Goal: Navigation & Orientation: Understand site structure

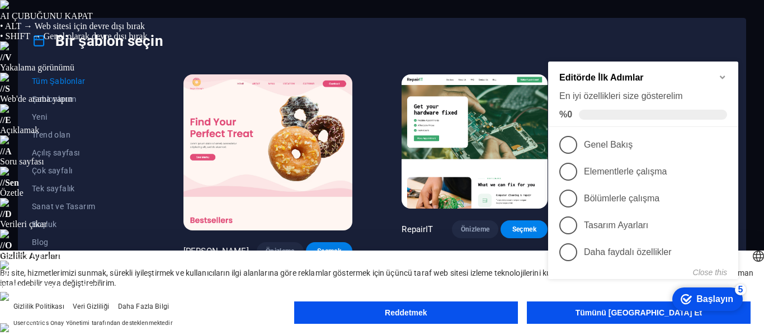
click at [632, 315] on div "checkmark Başlayın 5 Editörde İlk Adımlar En iyi özellikleri size gösterelim %0…" at bounding box center [646, 182] width 204 height 266
click at [629, 312] on div "checkmark Başlayın 5 Editörde İlk Adımlar En iyi özellikleri size gösterelim %0…" at bounding box center [646, 182] width 204 height 266
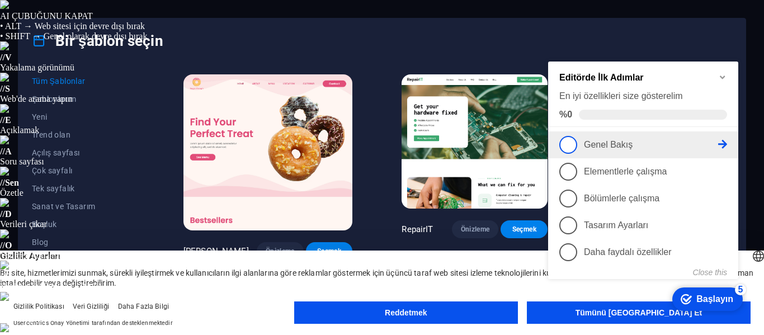
click at [567, 142] on span "1" at bounding box center [568, 145] width 18 height 18
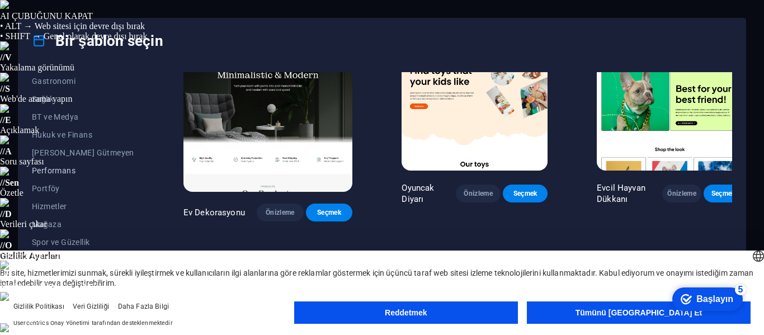
scroll to position [234, 0]
click at [59, 203] on font "Hizmetler" at bounding box center [49, 204] width 35 height 9
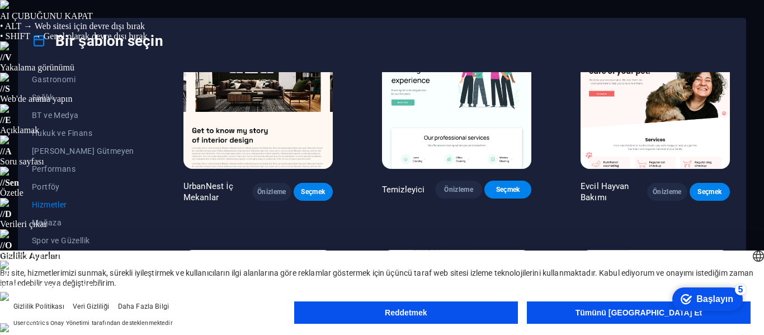
scroll to position [280, 0]
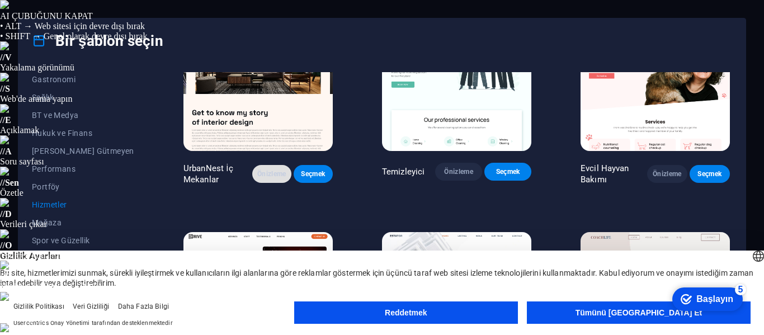
click at [257, 178] on font "Önizleme" at bounding box center [271, 174] width 29 height 8
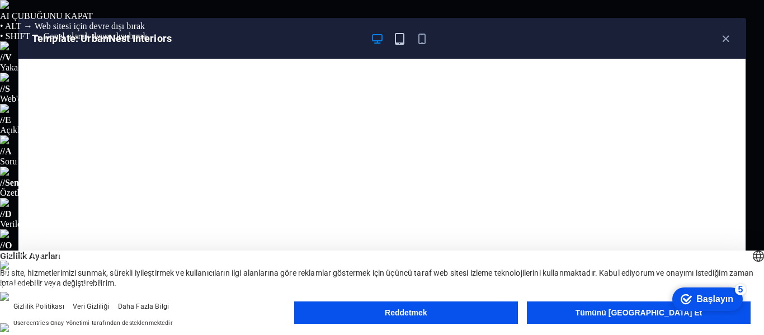
click at [398, 39] on icon "button" at bounding box center [399, 38] width 13 height 13
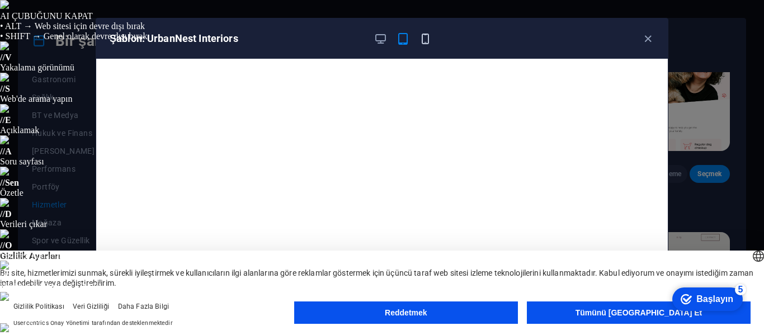
click at [427, 39] on icon "button" at bounding box center [425, 38] width 13 height 13
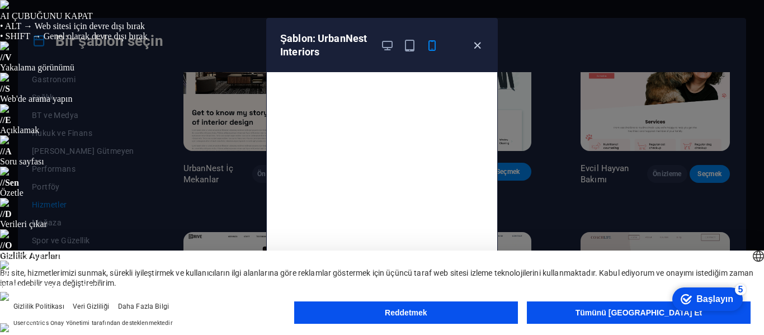
click at [476, 42] on icon "button" at bounding box center [477, 45] width 13 height 13
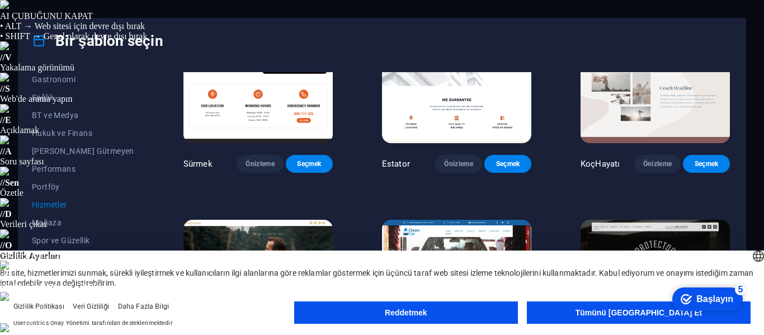
scroll to position [559, 0]
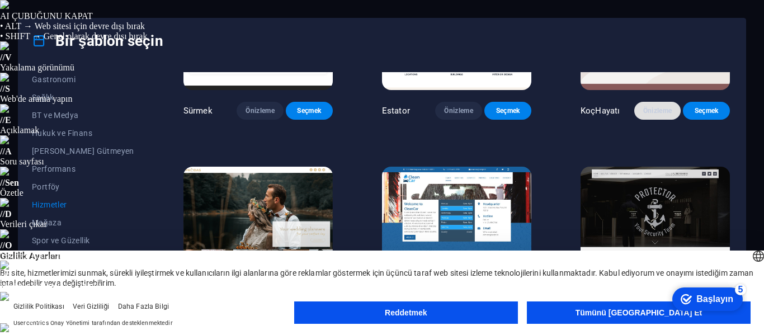
click at [656, 115] on font "Önizleme" at bounding box center [657, 111] width 29 height 8
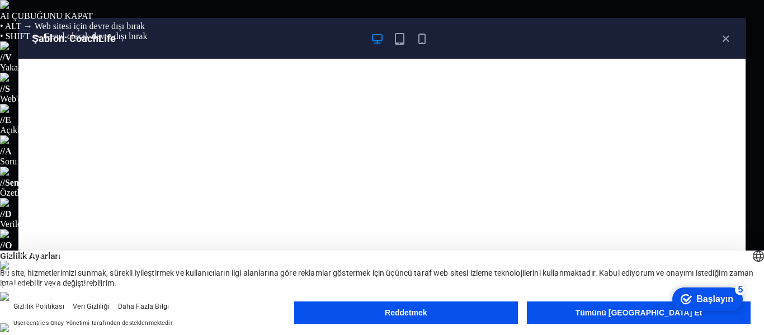
click at [643, 311] on font "Tümünü [GEOGRAPHIC_DATA] Et" at bounding box center [639, 312] width 127 height 9
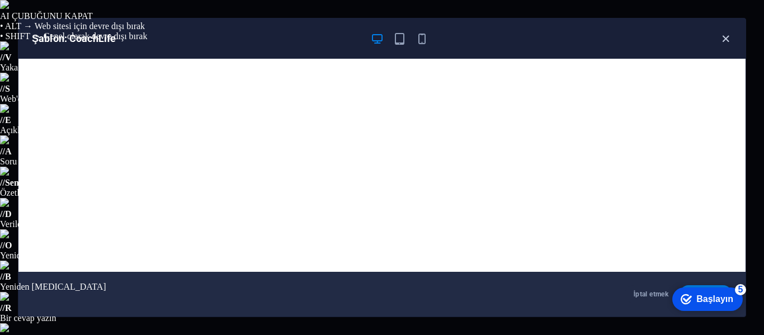
click at [722, 36] on icon "button" at bounding box center [725, 38] width 13 height 13
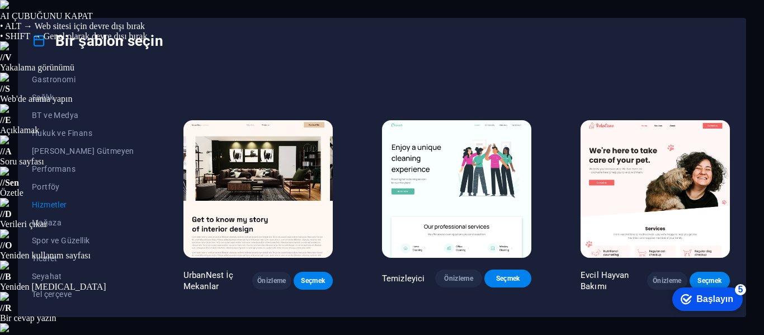
scroll to position [190, 0]
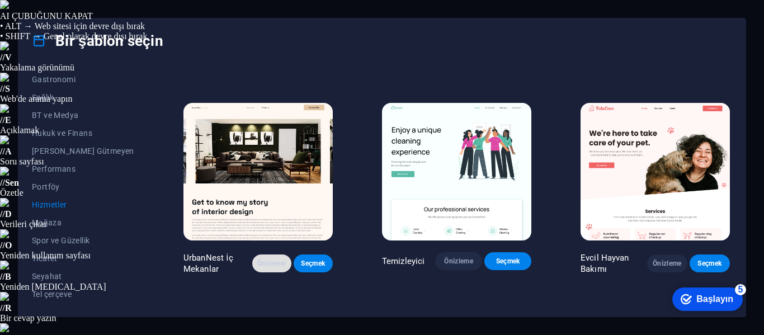
click at [257, 267] on font "Önizleme" at bounding box center [271, 264] width 29 height 8
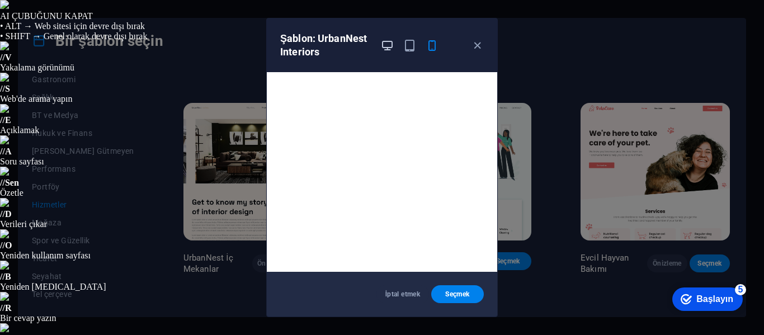
click at [389, 45] on icon "button" at bounding box center [387, 45] width 13 height 13
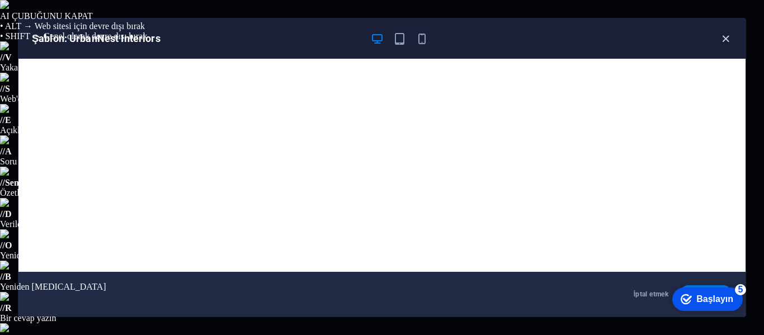
click at [731, 40] on icon "button" at bounding box center [725, 38] width 13 height 13
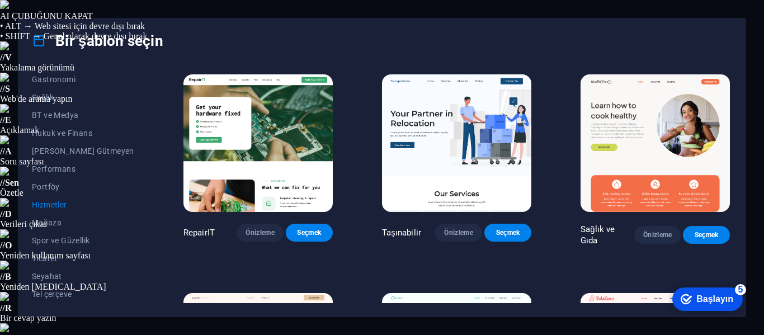
scroll to position [56, 0]
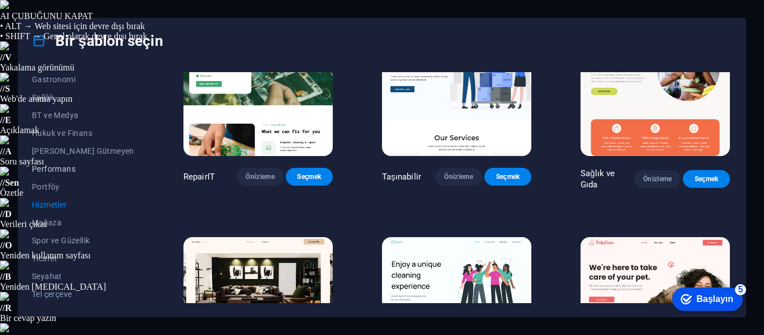
click at [61, 171] on font "Performans" at bounding box center [54, 168] width 44 height 9
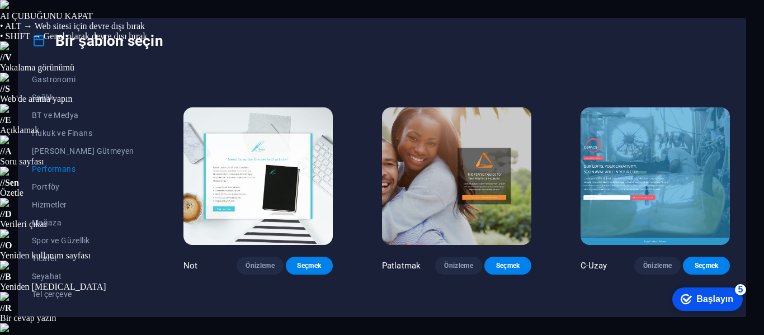
scroll to position [615, 0]
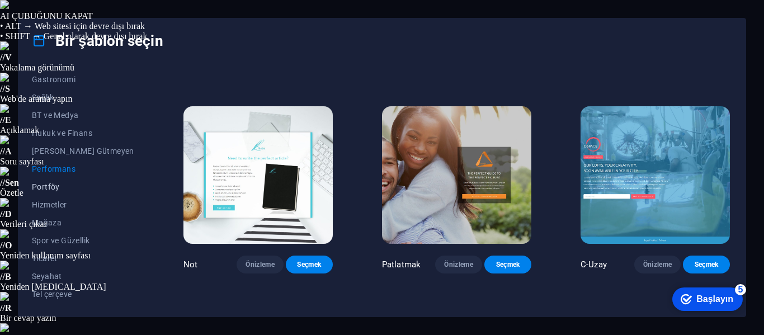
click at [55, 186] on font "Portföy" at bounding box center [46, 186] width 28 height 9
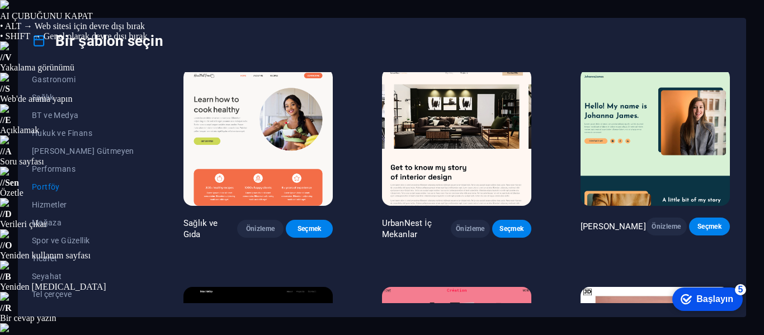
scroll to position [0, 0]
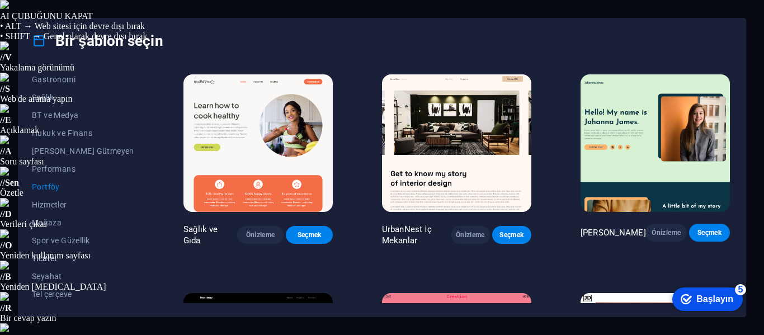
click at [53, 254] on font "Ticaret" at bounding box center [45, 258] width 26 height 9
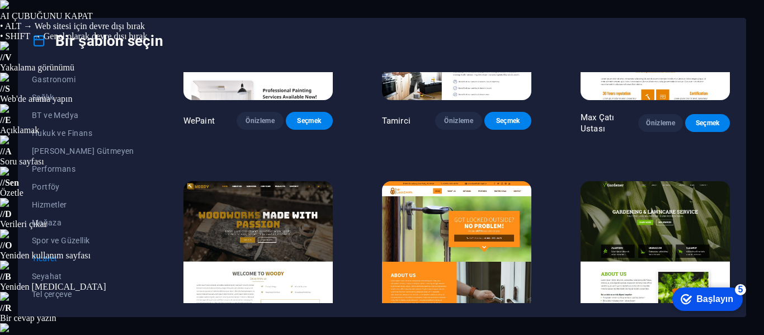
scroll to position [168, 0]
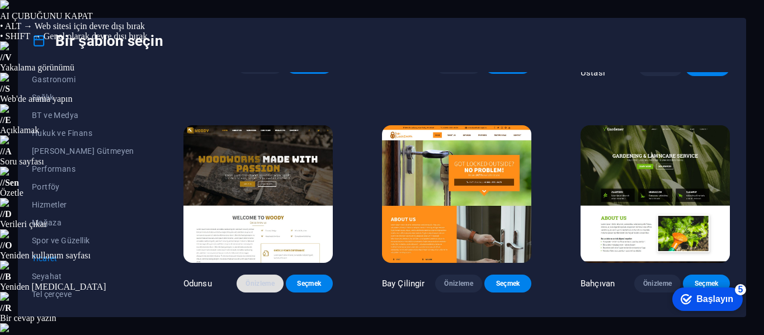
click at [246, 288] on font "Önizleme" at bounding box center [260, 284] width 29 height 8
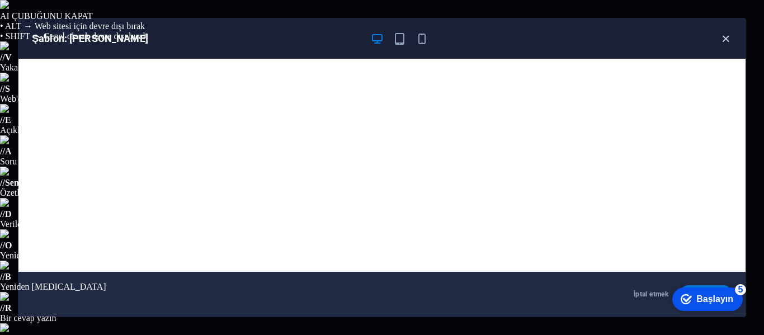
click at [726, 37] on icon "button" at bounding box center [725, 38] width 13 height 13
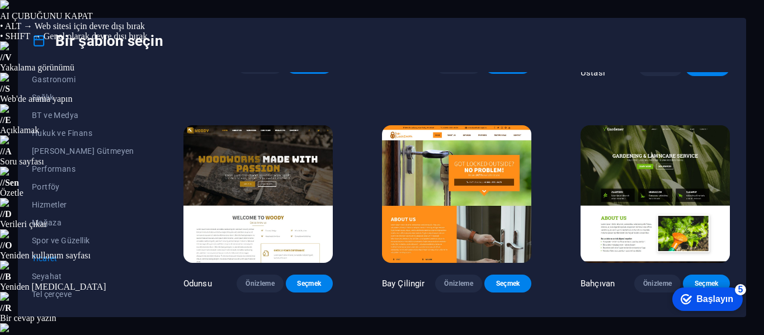
scroll to position [170, 0]
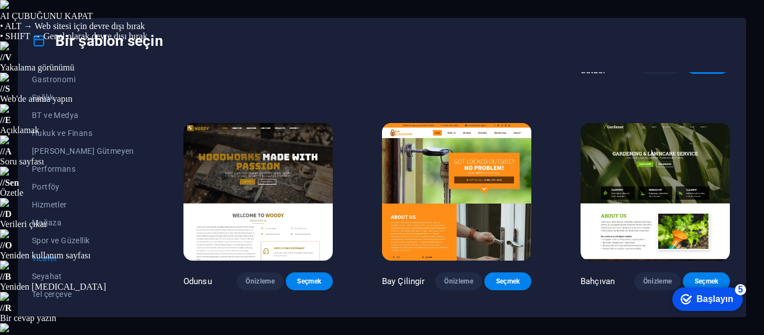
click at [417, 175] on img at bounding box center [456, 192] width 149 height 138
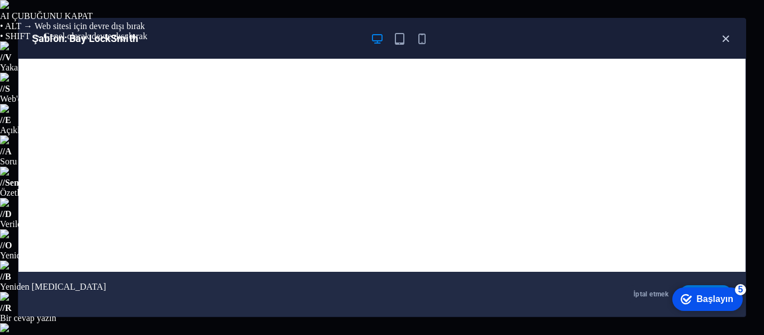
click at [730, 34] on icon "button" at bounding box center [725, 38] width 13 height 13
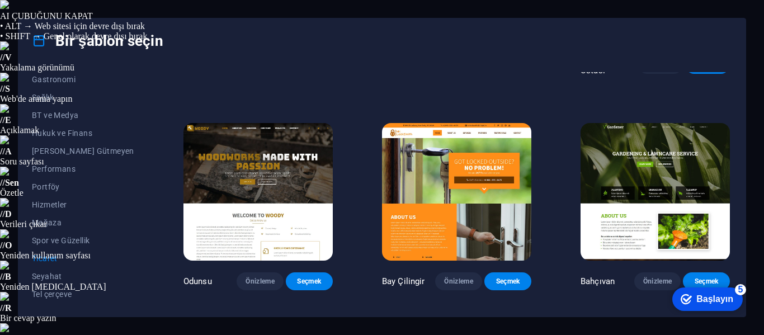
click at [581, 151] on img at bounding box center [655, 192] width 149 height 138
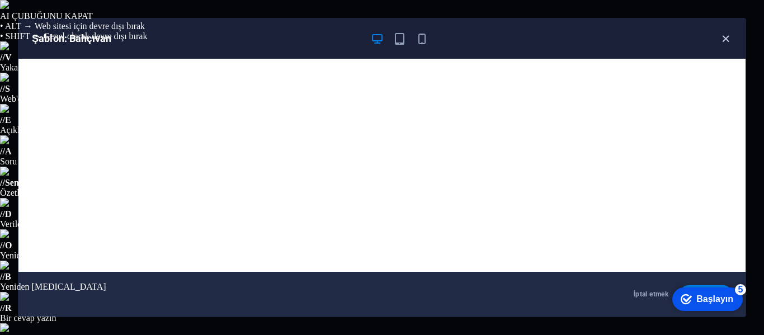
click at [727, 40] on icon "button" at bounding box center [725, 38] width 13 height 13
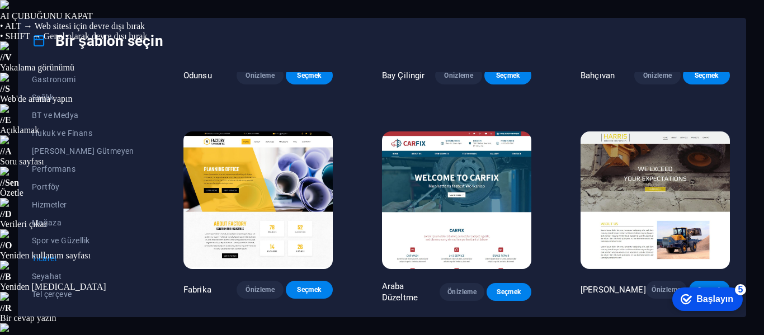
scroll to position [395, 0]
click at [278, 187] on img at bounding box center [258, 200] width 149 height 138
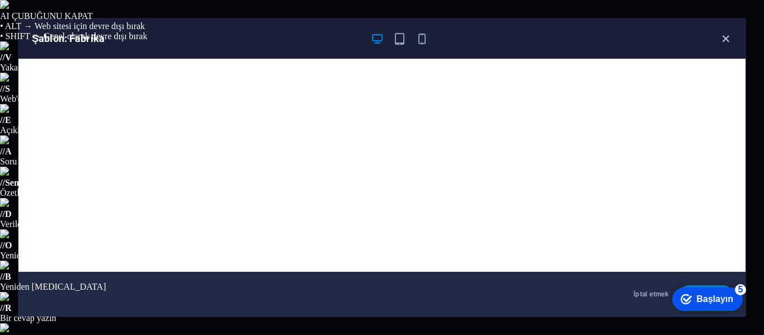
click at [728, 39] on icon "button" at bounding box center [725, 38] width 13 height 13
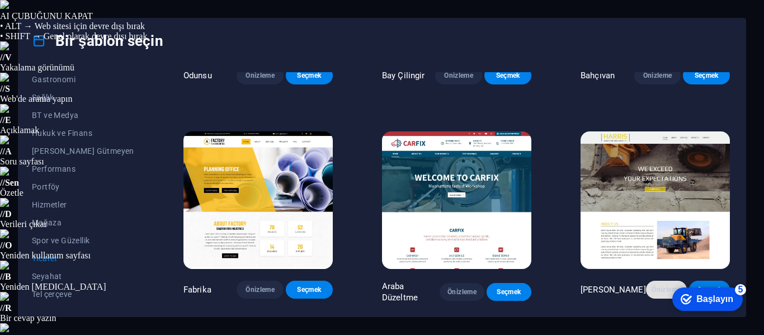
click at [652, 289] on font "Önizleme" at bounding box center [666, 290] width 29 height 8
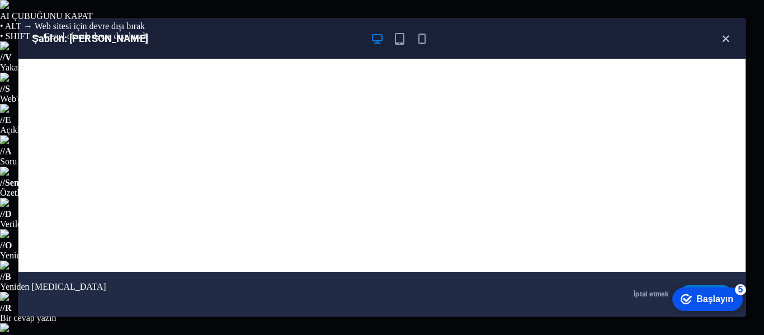
click at [722, 36] on icon "button" at bounding box center [725, 38] width 13 height 13
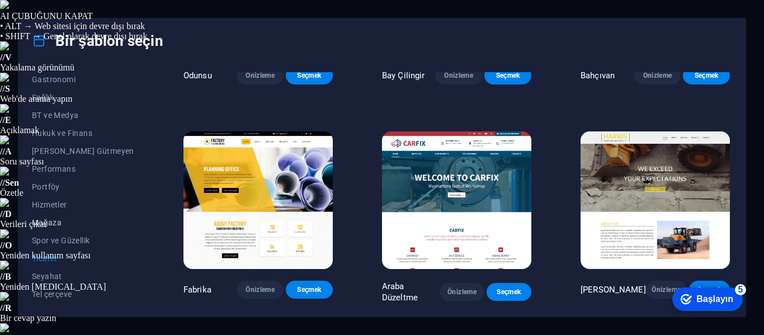
click at [44, 224] on font "Mağaza" at bounding box center [47, 222] width 30 height 9
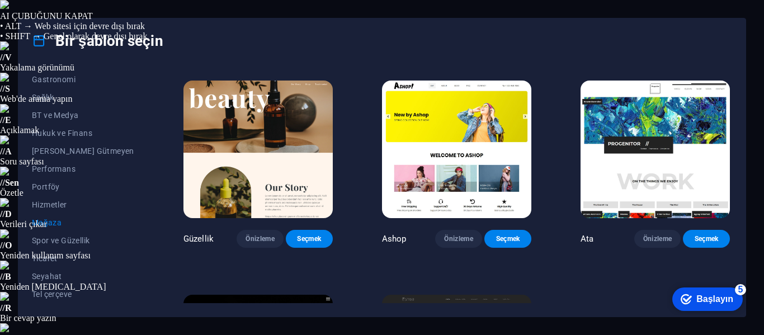
scroll to position [451, 0]
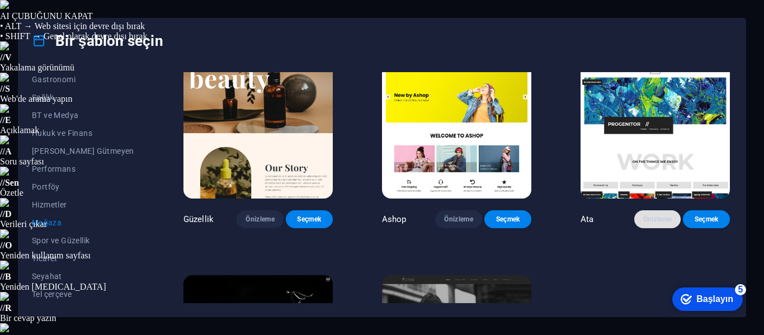
click at [651, 228] on button "Önizleme" at bounding box center [657, 219] width 47 height 18
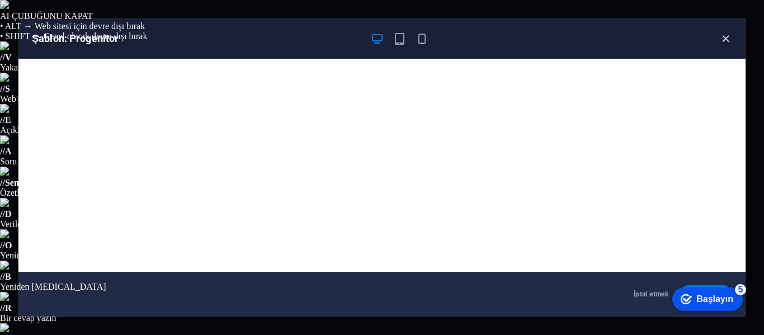
click at [721, 35] on icon "button" at bounding box center [725, 38] width 13 height 13
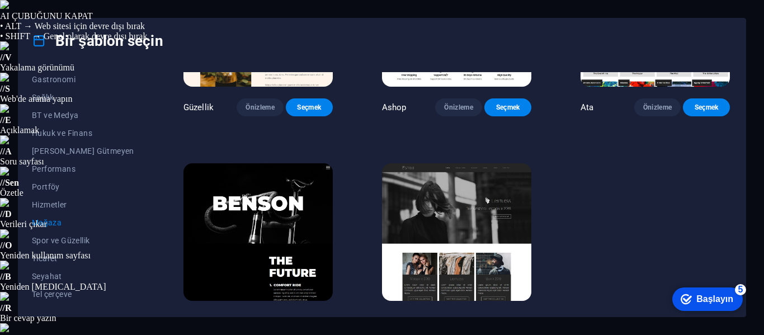
scroll to position [615, 0]
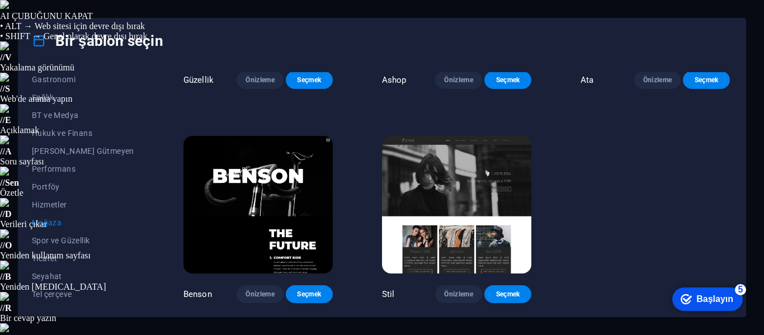
click at [488, 192] on img at bounding box center [456, 205] width 149 height 138
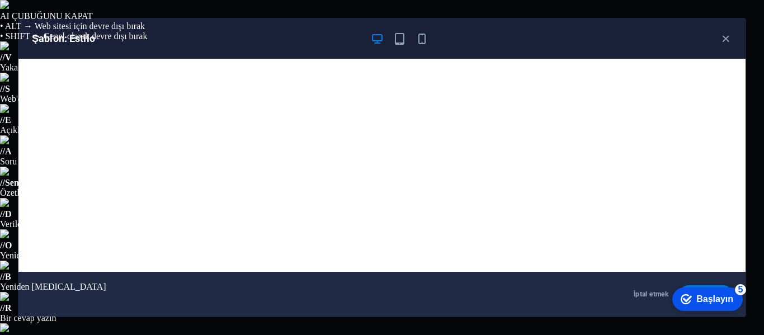
click at [726, 31] on div "Şablon: Estilo" at bounding box center [381, 38] width 727 height 40
click at [725, 39] on icon "button" at bounding box center [725, 38] width 13 height 13
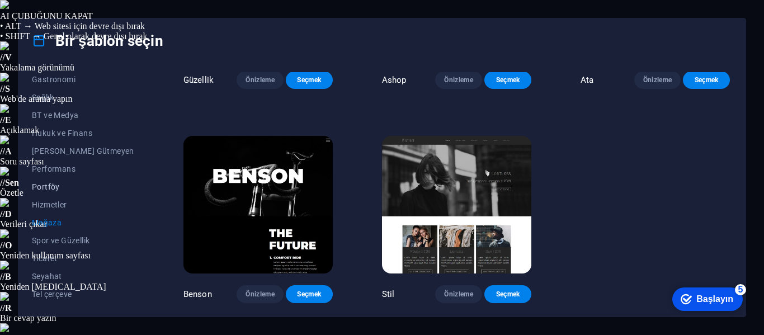
click at [53, 194] on button "Portföy" at bounding box center [83, 187] width 102 height 18
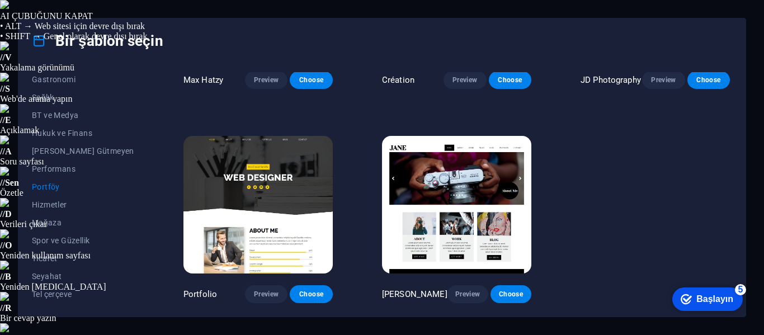
scroll to position [395, 0]
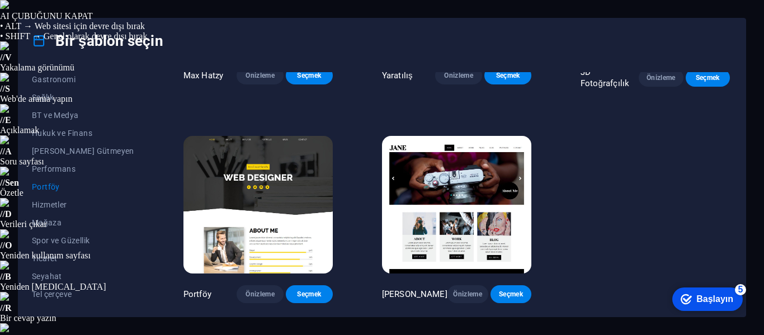
click at [485, 205] on img at bounding box center [456, 205] width 149 height 138
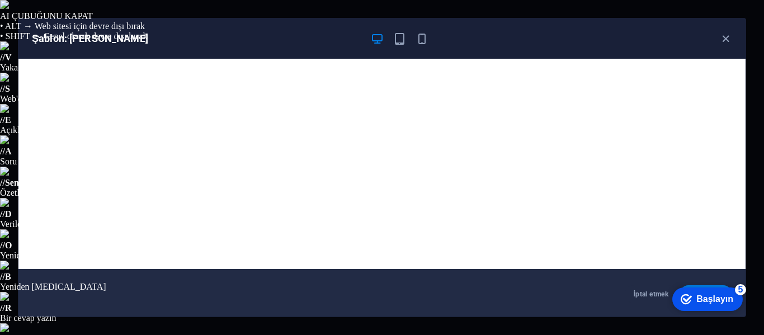
scroll to position [0, 0]
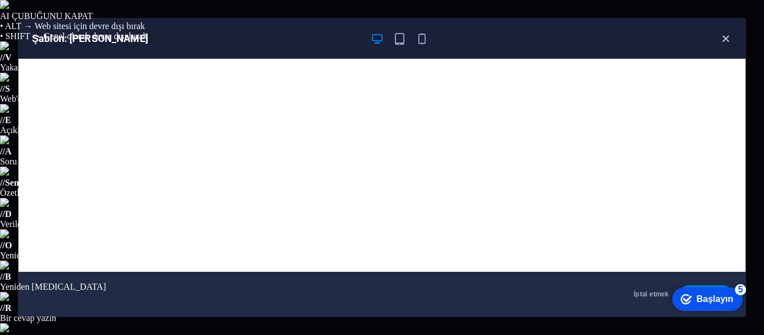
click at [729, 40] on icon "button" at bounding box center [725, 38] width 13 height 13
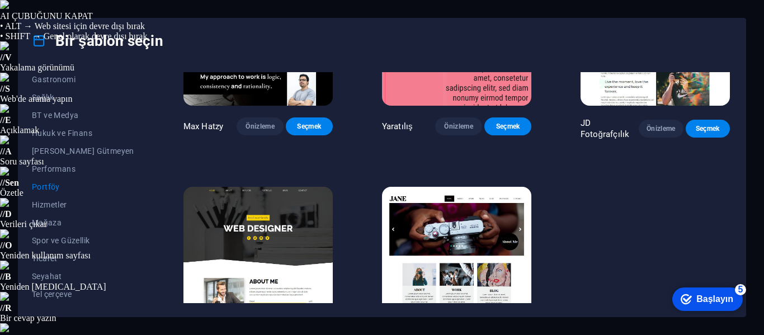
scroll to position [283, 0]
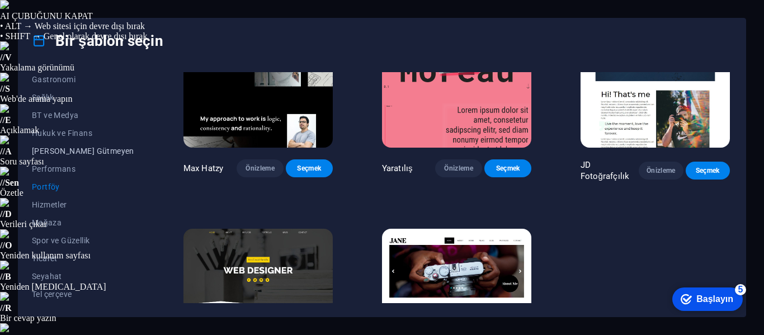
click at [71, 152] on font "[PERSON_NAME] Gütmeyen" at bounding box center [83, 151] width 102 height 9
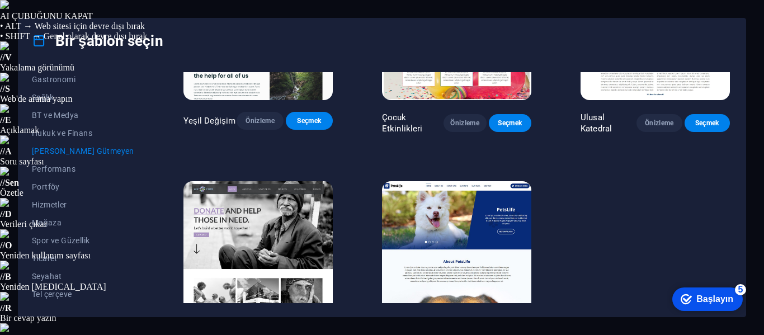
scroll to position [168, 0]
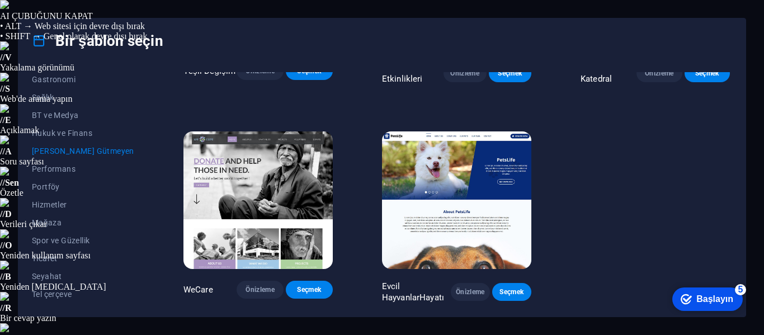
click at [256, 191] on img at bounding box center [258, 200] width 149 height 138
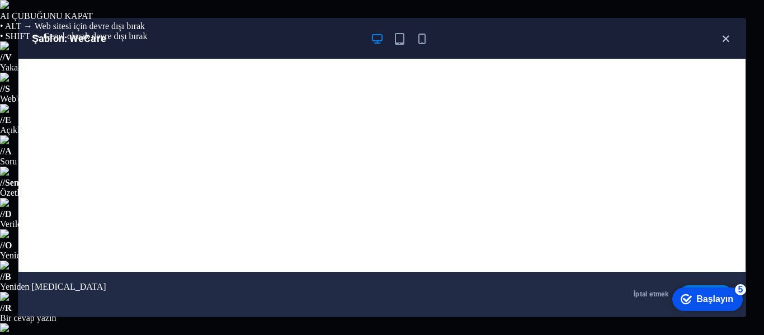
click at [728, 41] on icon "button" at bounding box center [725, 38] width 13 height 13
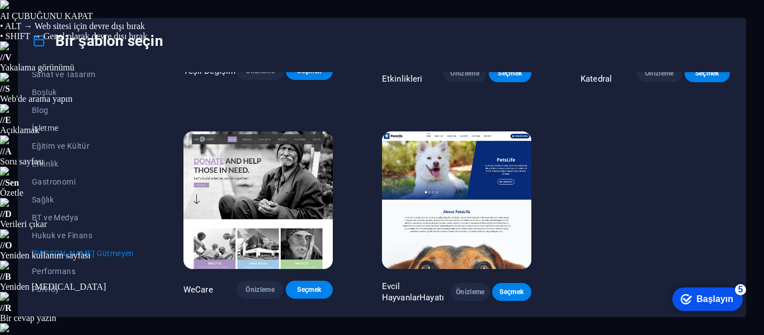
scroll to position [123, 0]
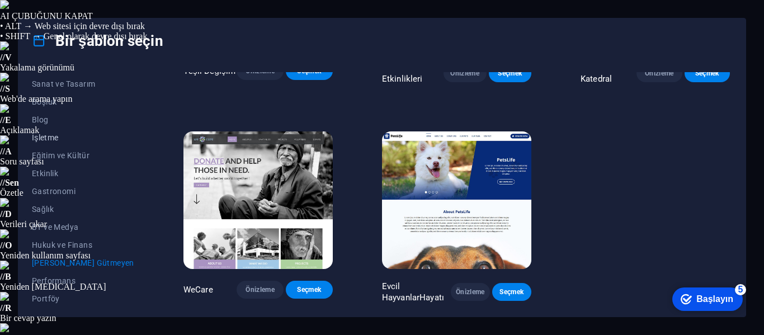
click at [46, 133] on font "İşletme" at bounding box center [45, 137] width 27 height 9
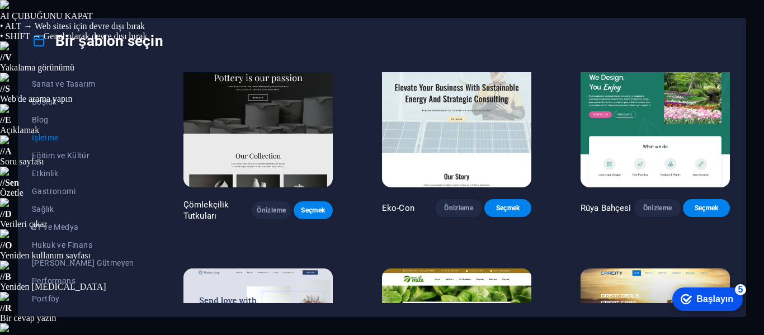
scroll to position [0, 0]
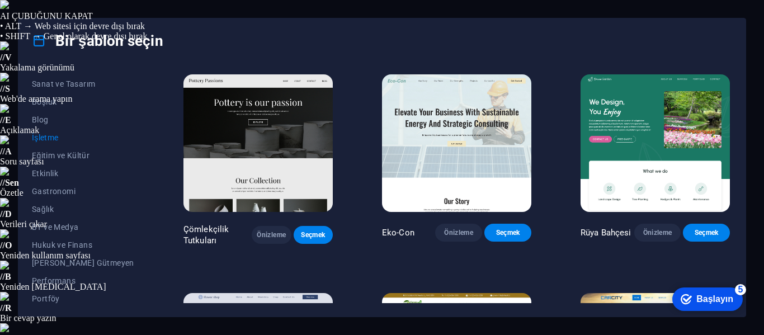
click at [242, 156] on img at bounding box center [258, 143] width 149 height 138
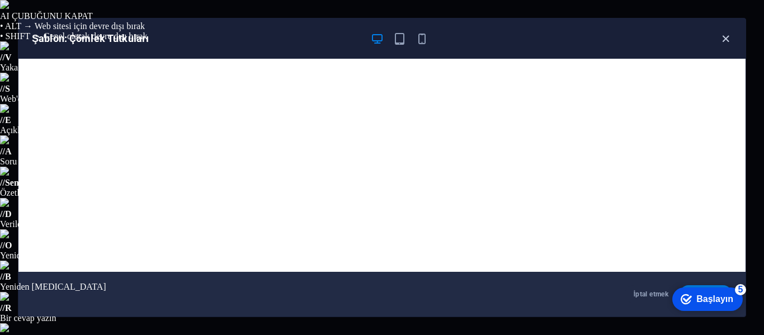
click at [721, 42] on icon "button" at bounding box center [725, 38] width 13 height 13
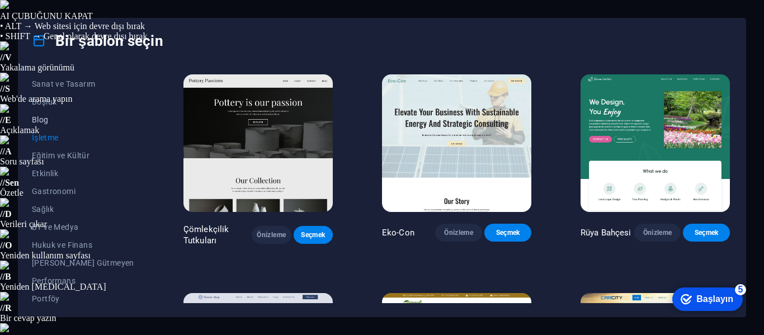
click at [40, 118] on font "Blog" at bounding box center [40, 119] width 17 height 9
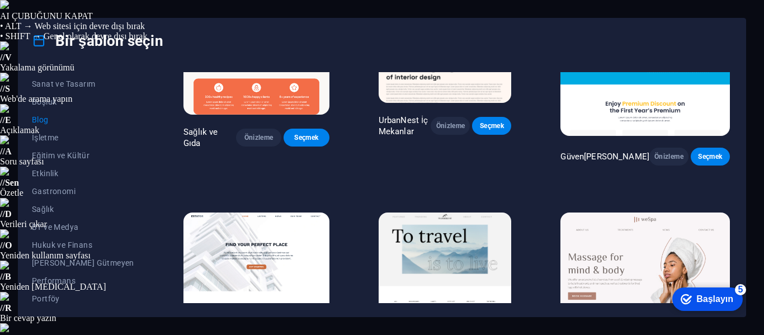
scroll to position [615, 0]
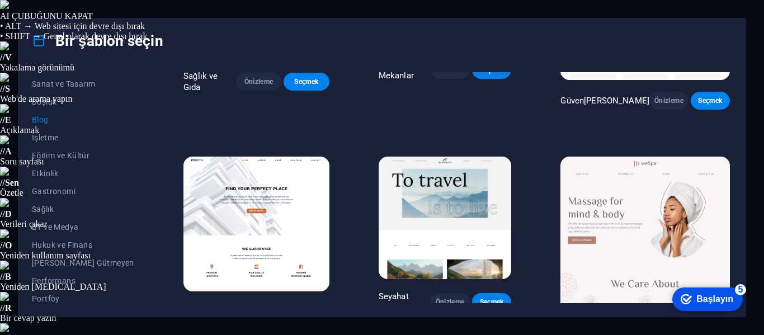
click at [264, 197] on img at bounding box center [257, 224] width 146 height 134
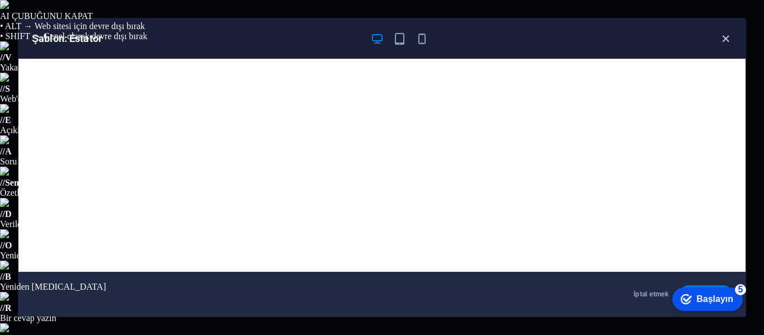
click at [728, 35] on icon "button" at bounding box center [725, 38] width 13 height 13
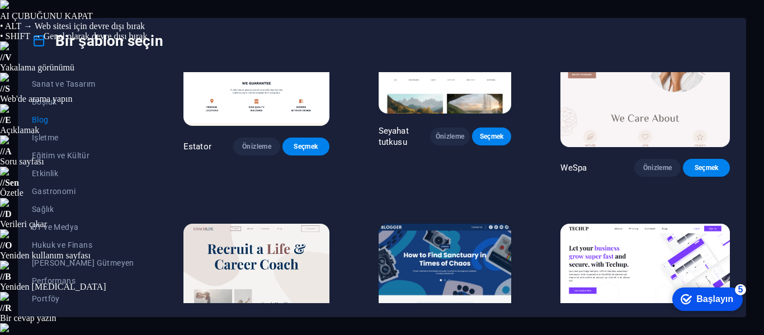
scroll to position [839, 0]
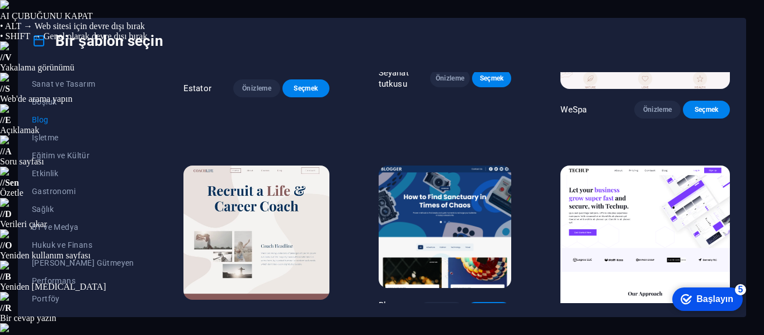
click at [285, 189] on img at bounding box center [257, 233] width 146 height 134
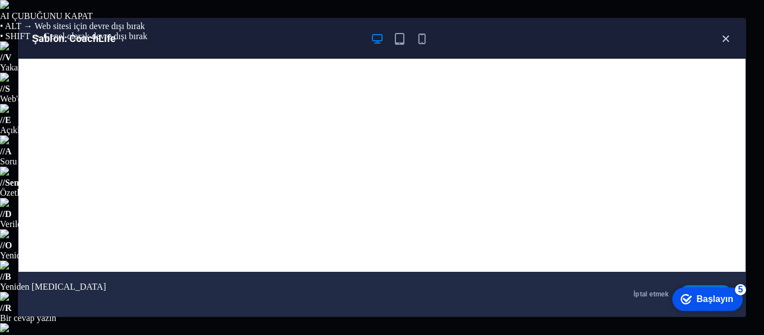
click at [726, 41] on icon "button" at bounding box center [725, 38] width 13 height 13
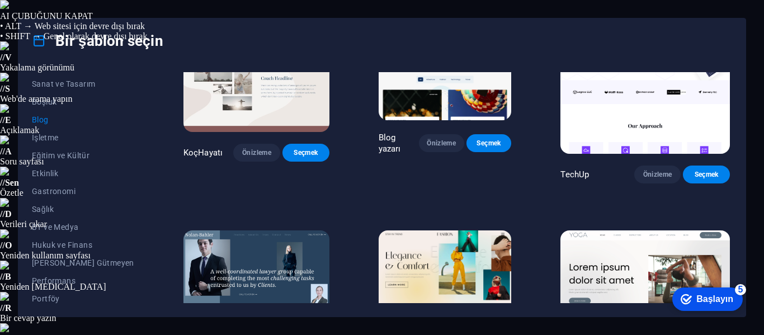
scroll to position [1063, 0]
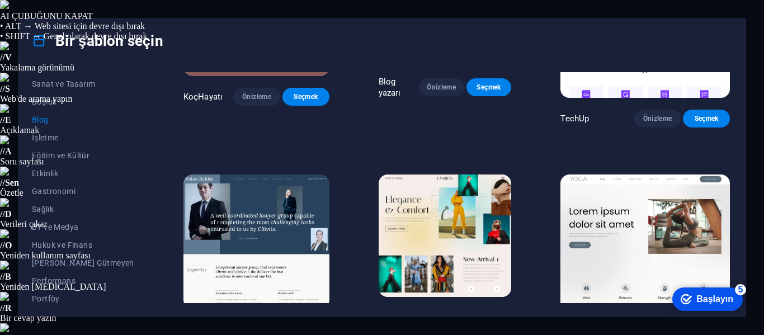
click at [287, 197] on img at bounding box center [257, 242] width 146 height 134
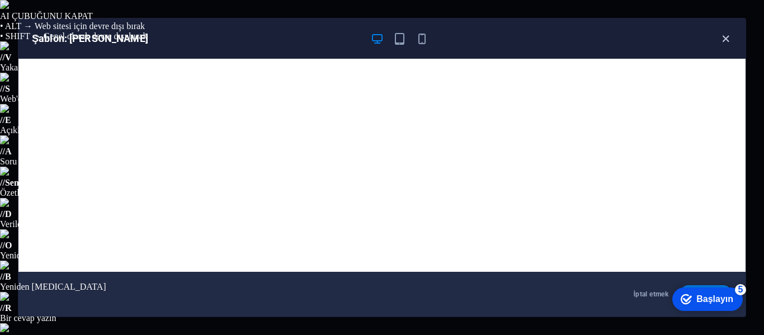
click at [724, 40] on icon "button" at bounding box center [725, 38] width 13 height 13
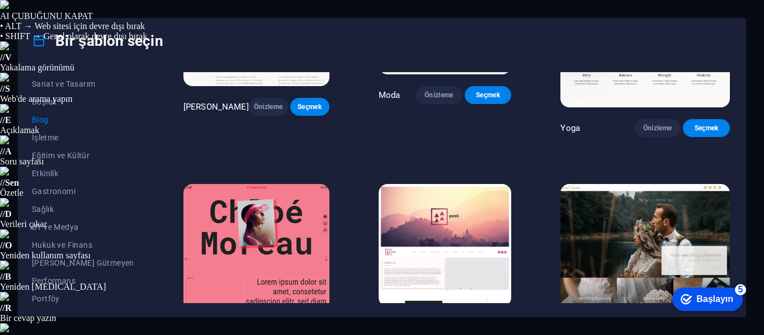
scroll to position [1287, 0]
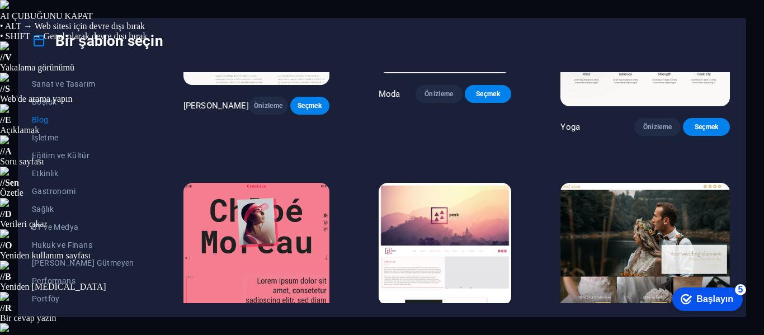
click at [611, 183] on img at bounding box center [646, 261] width 170 height 156
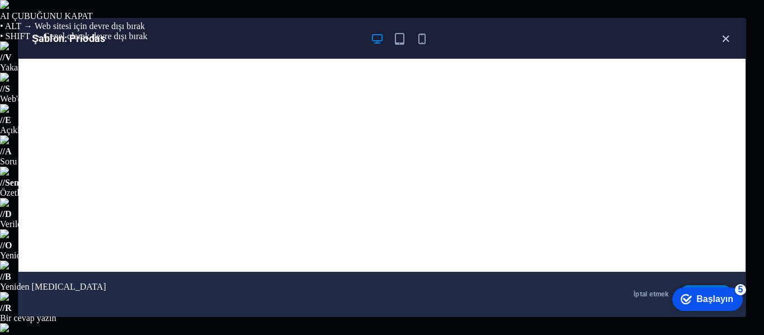
click at [725, 35] on icon "button" at bounding box center [725, 38] width 13 height 13
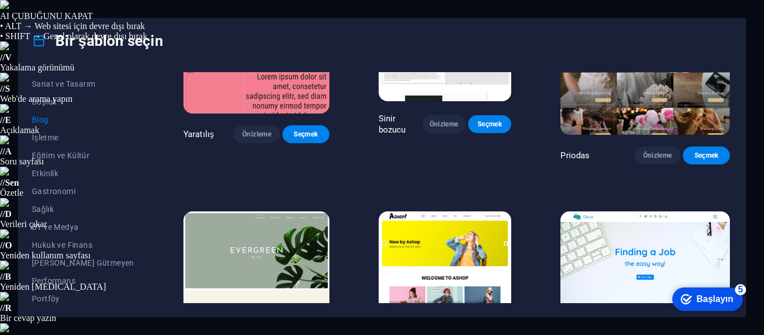
scroll to position [1511, 0]
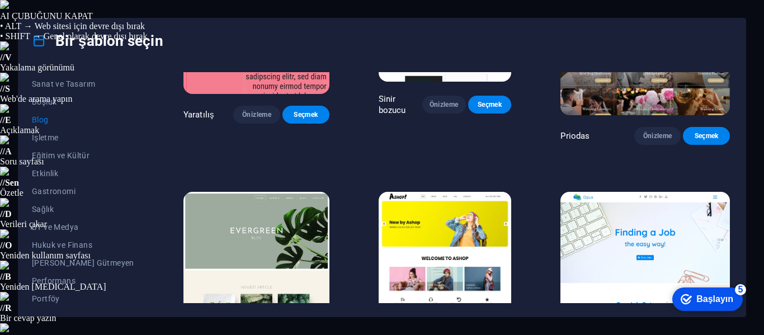
click at [282, 192] on img at bounding box center [257, 259] width 146 height 134
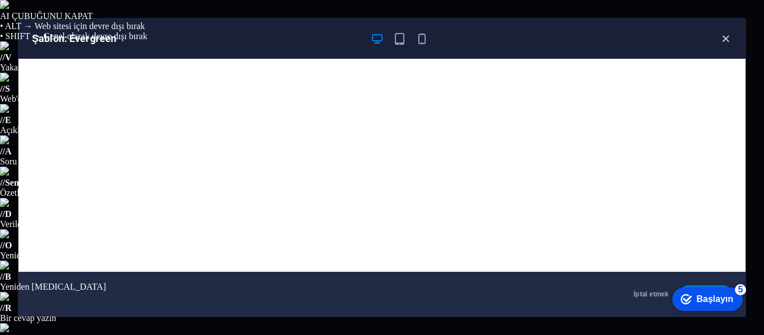
click at [725, 36] on icon "button" at bounding box center [725, 38] width 13 height 13
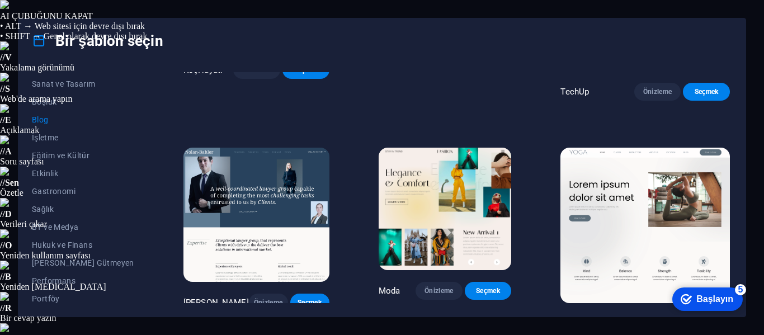
scroll to position [1051, 0]
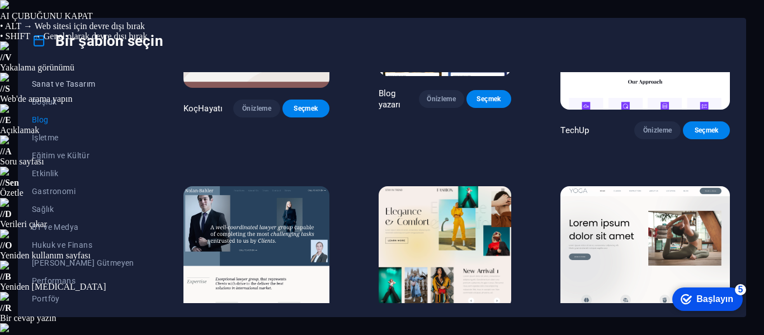
click at [59, 83] on font "Sanat ve Tasarım" at bounding box center [63, 83] width 63 height 9
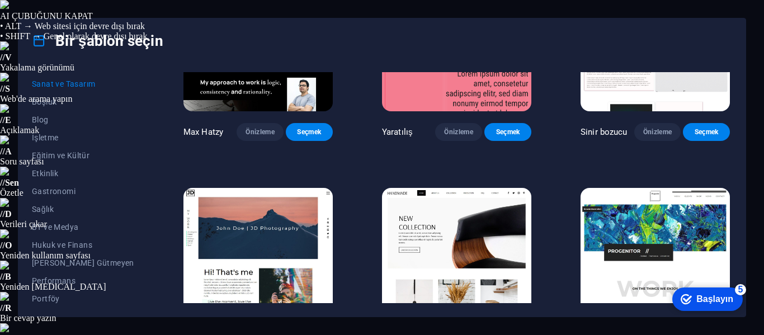
scroll to position [0, 0]
